Goal: Task Accomplishment & Management: Use online tool/utility

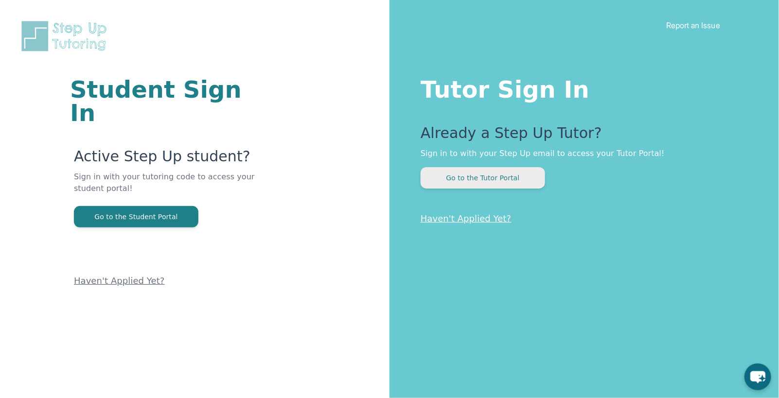
click at [500, 175] on button "Go to the Tutor Portal" at bounding box center [483, 177] width 125 height 21
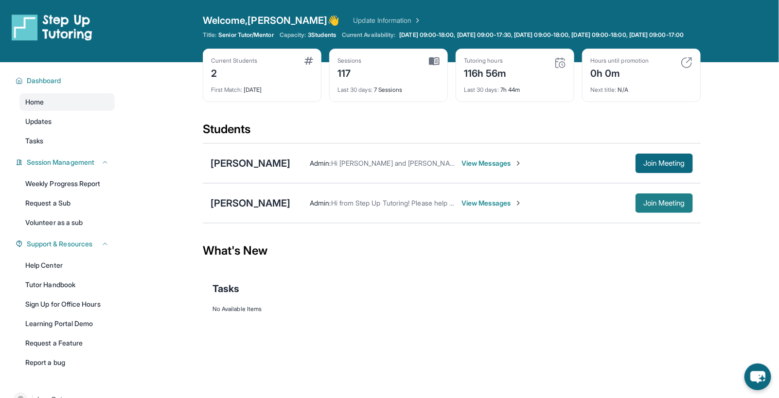
click at [664, 206] on span "Join Meeting" at bounding box center [665, 203] width 42 height 6
click at [250, 210] on div "[PERSON_NAME]" at bounding box center [251, 204] width 80 height 14
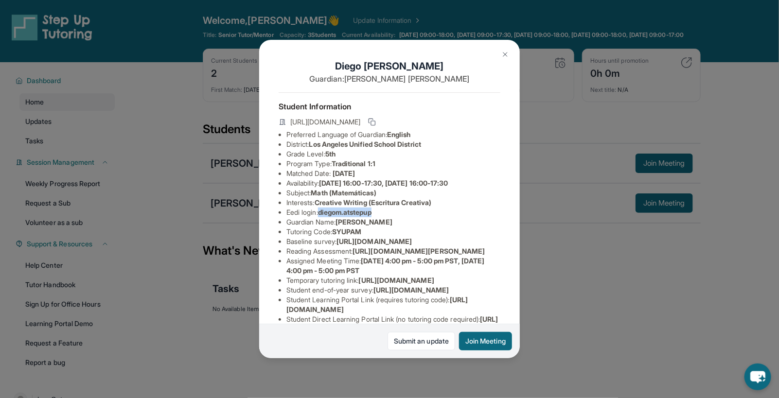
drag, startPoint x: 380, startPoint y: 214, endPoint x: 323, endPoint y: 215, distance: 57.4
click at [323, 215] on li "Eedi login : [PERSON_NAME].atstepup" at bounding box center [394, 213] width 214 height 10
copy span "diegom.atstepup"
